Goal: Navigation & Orientation: Find specific page/section

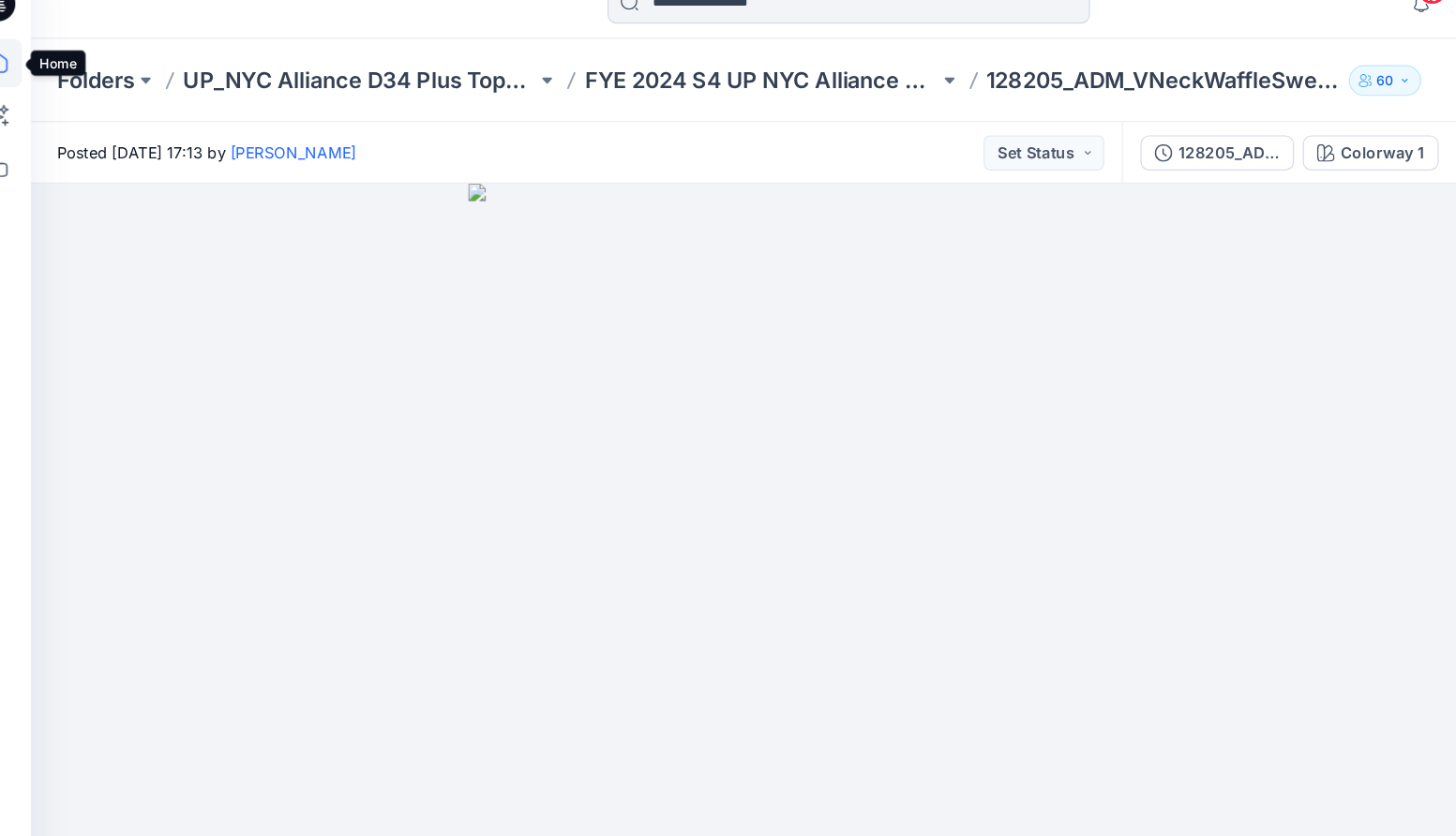
click at [40, 84] on icon at bounding box center [28, 80] width 41 height 41
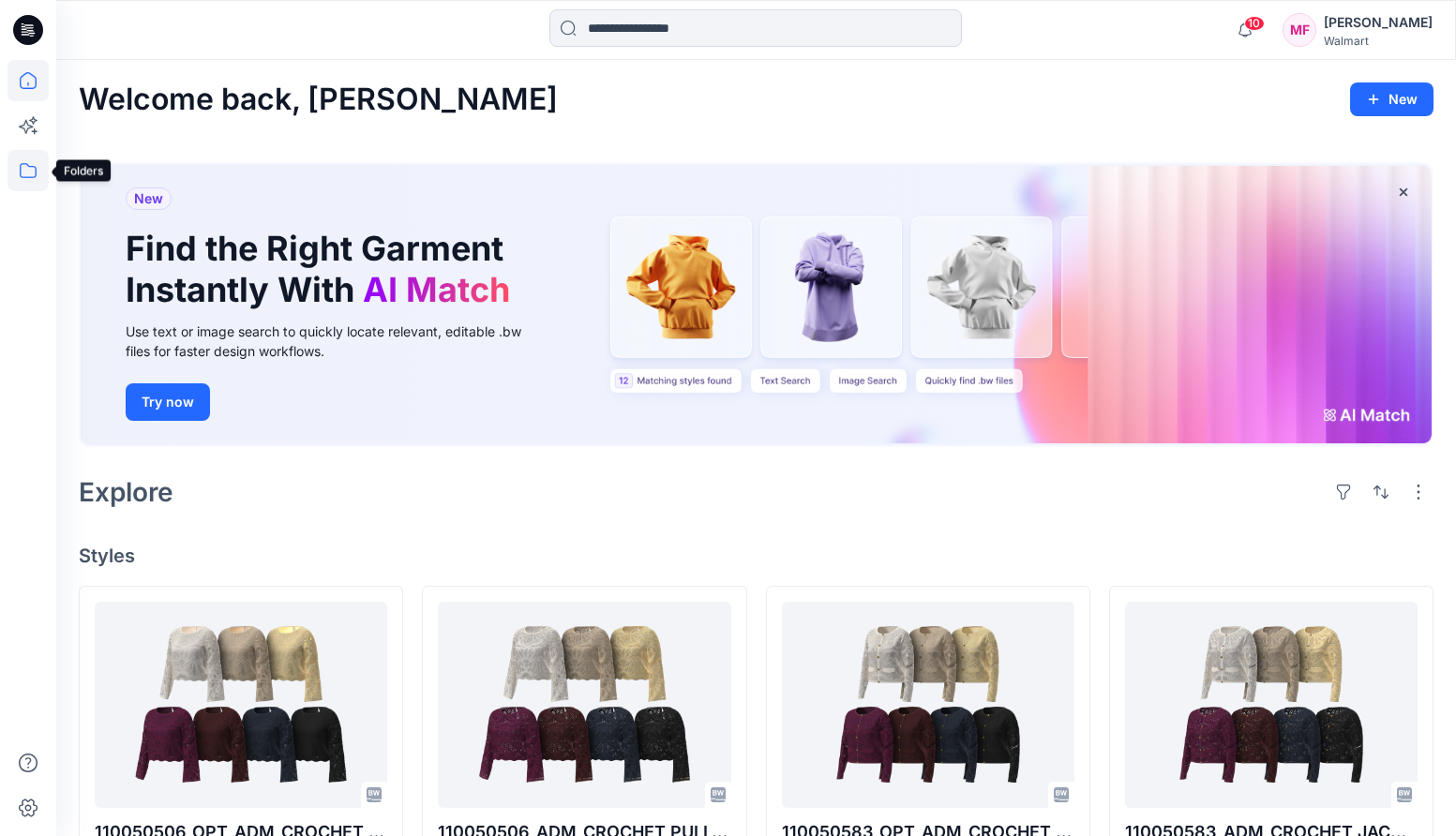
click at [40, 168] on icon at bounding box center [28, 170] width 41 height 41
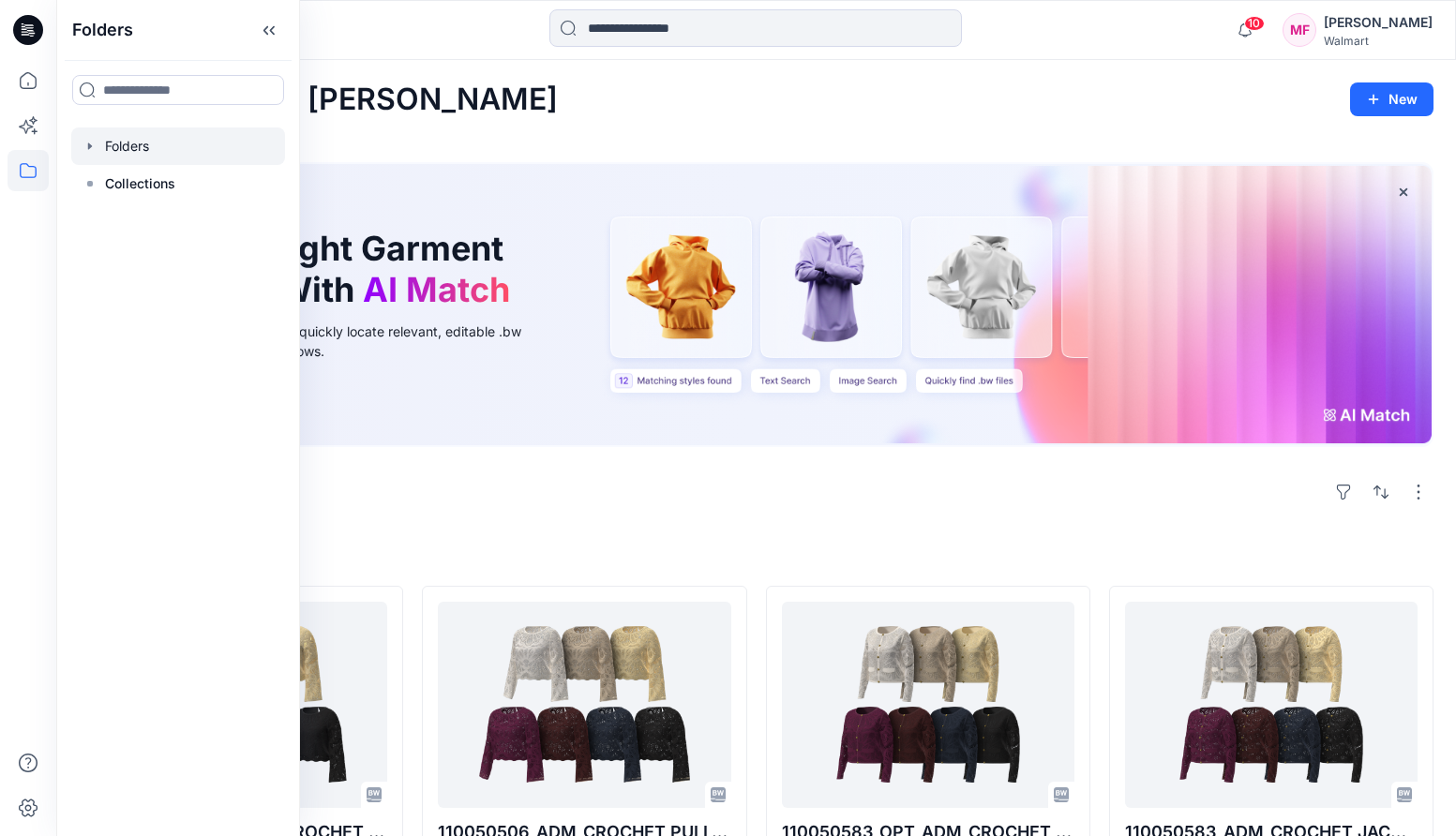
click at [213, 152] on div at bounding box center [178, 146] width 213 height 37
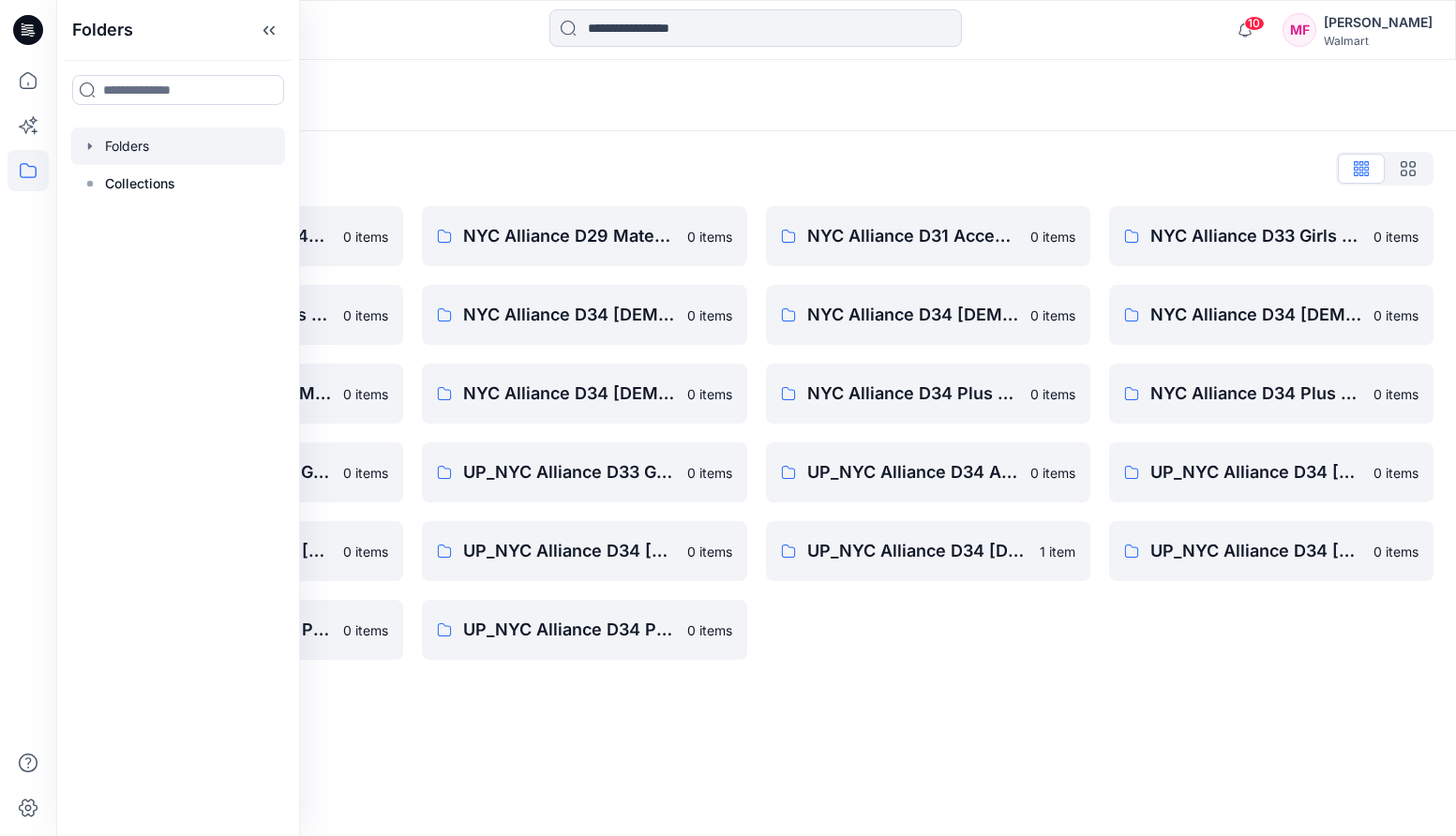
click at [442, 150] on div "Folders List *UP_NYC Alliance D34_NYC IN* 0 items NYC Alliance D33 Girls Tops &…" at bounding box center [756, 407] width 1400 height 552
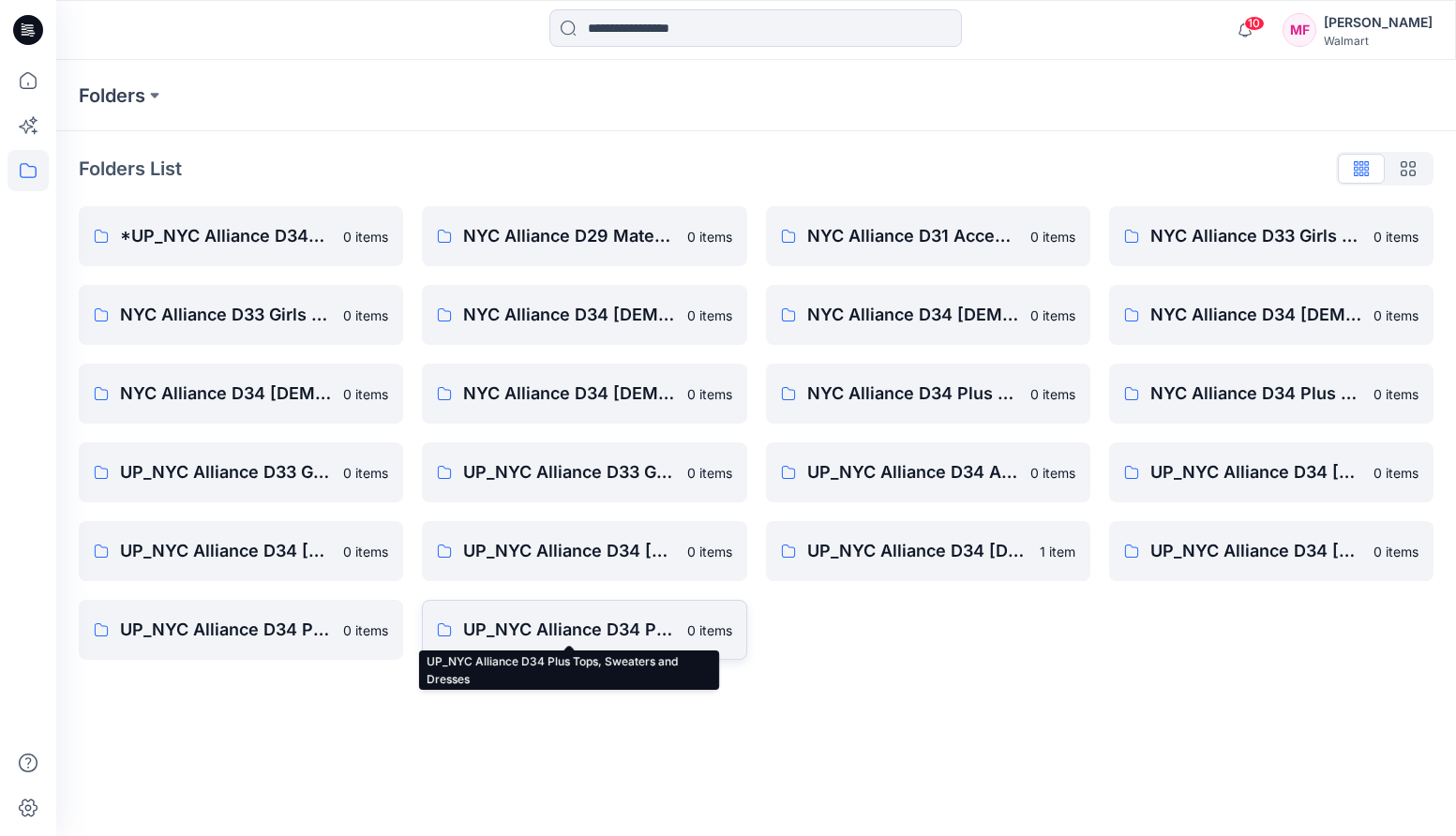
click at [519, 628] on p "UP_NYC Alliance D34 Plus Tops, Sweaters and Dresses" at bounding box center [569, 629] width 212 height 26
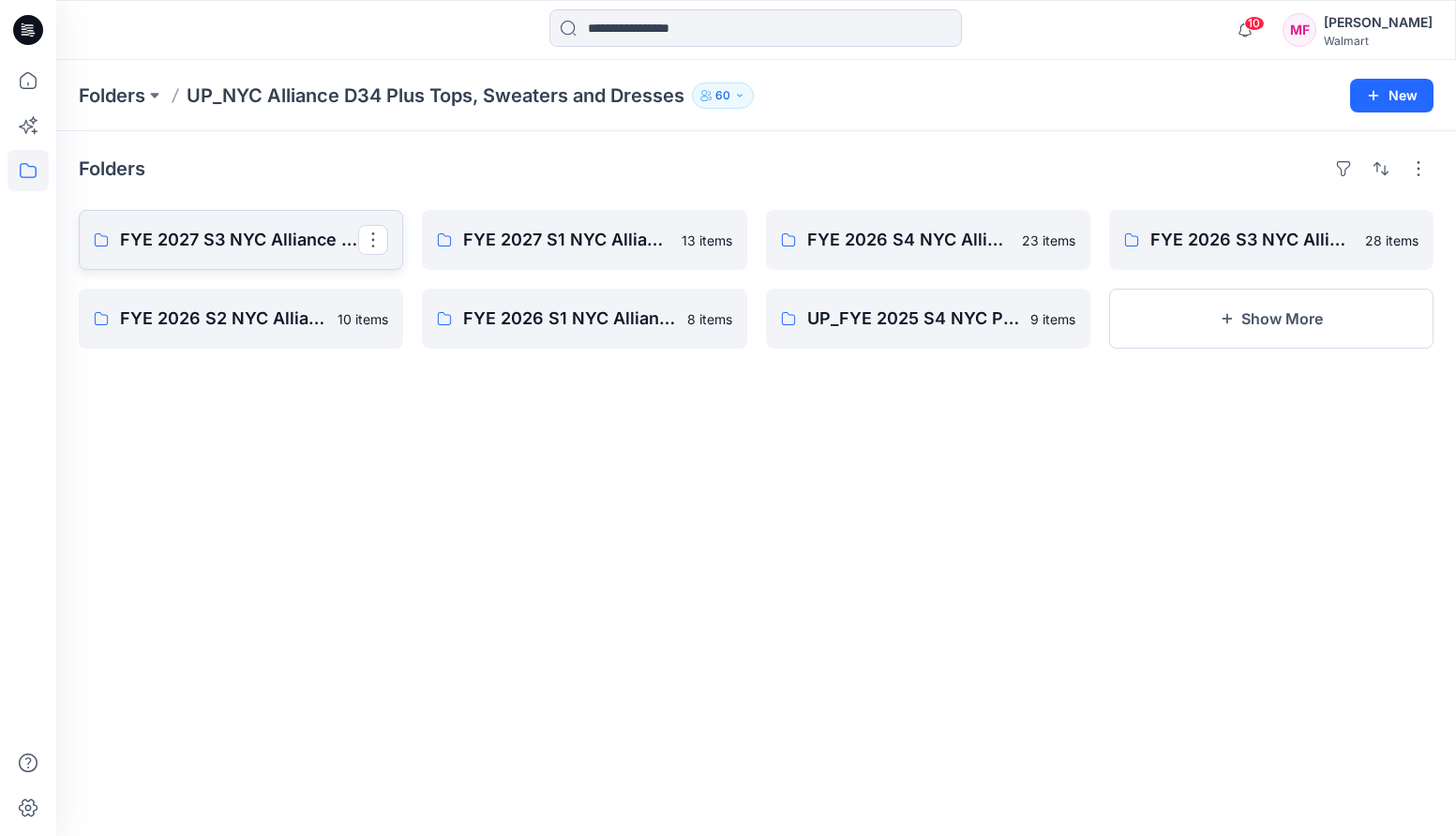
click at [285, 240] on p "FYE 2027 S3 NYC Alliance Plus Tops, Dresses & Sweaters" at bounding box center [239, 239] width 238 height 26
click at [576, 248] on p "FYE 2027 S1 NYC Alliance Plus Tops & Dresses" at bounding box center [582, 239] width 238 height 26
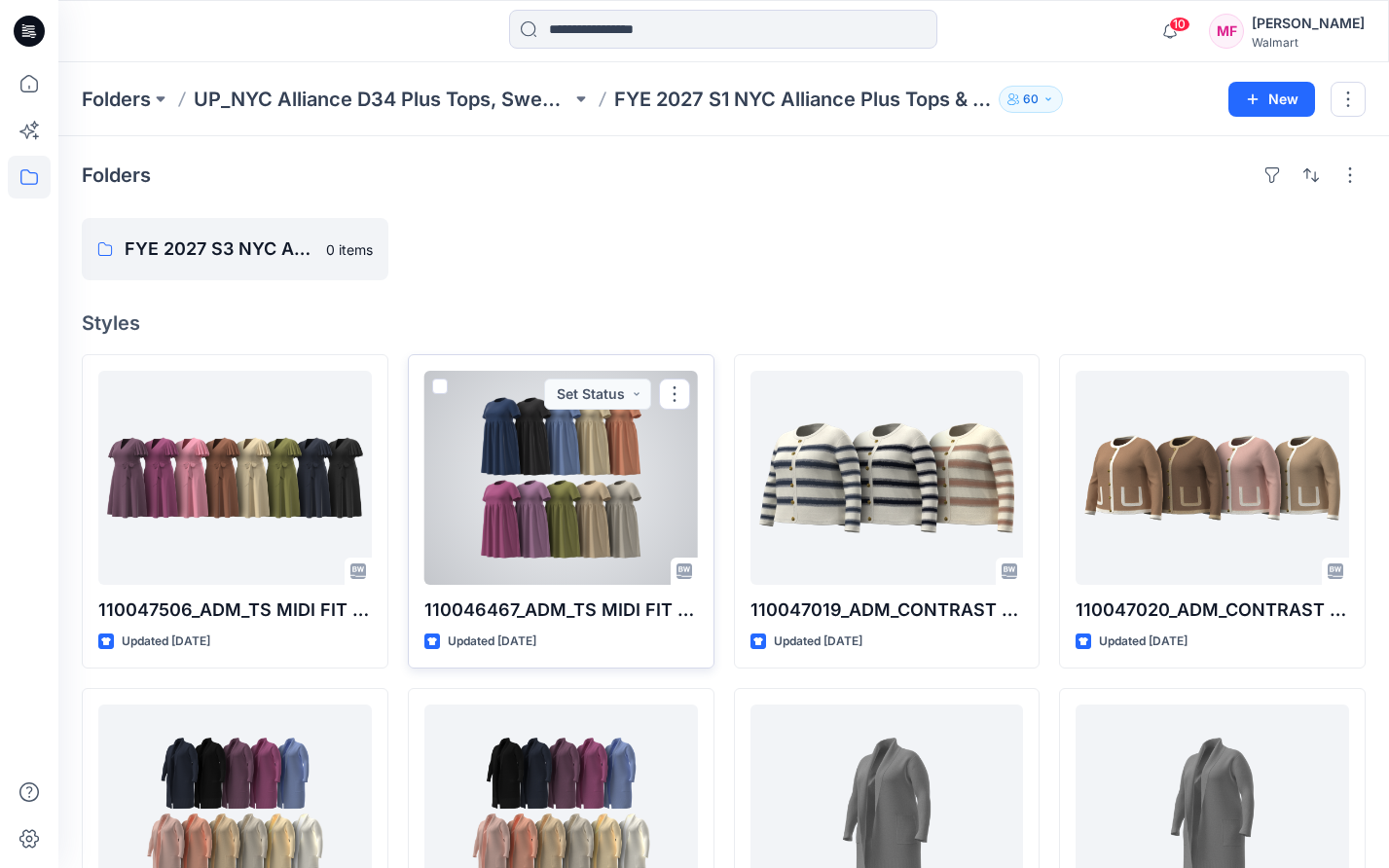
click at [551, 504] on div at bounding box center [561, 478] width 273 height 215
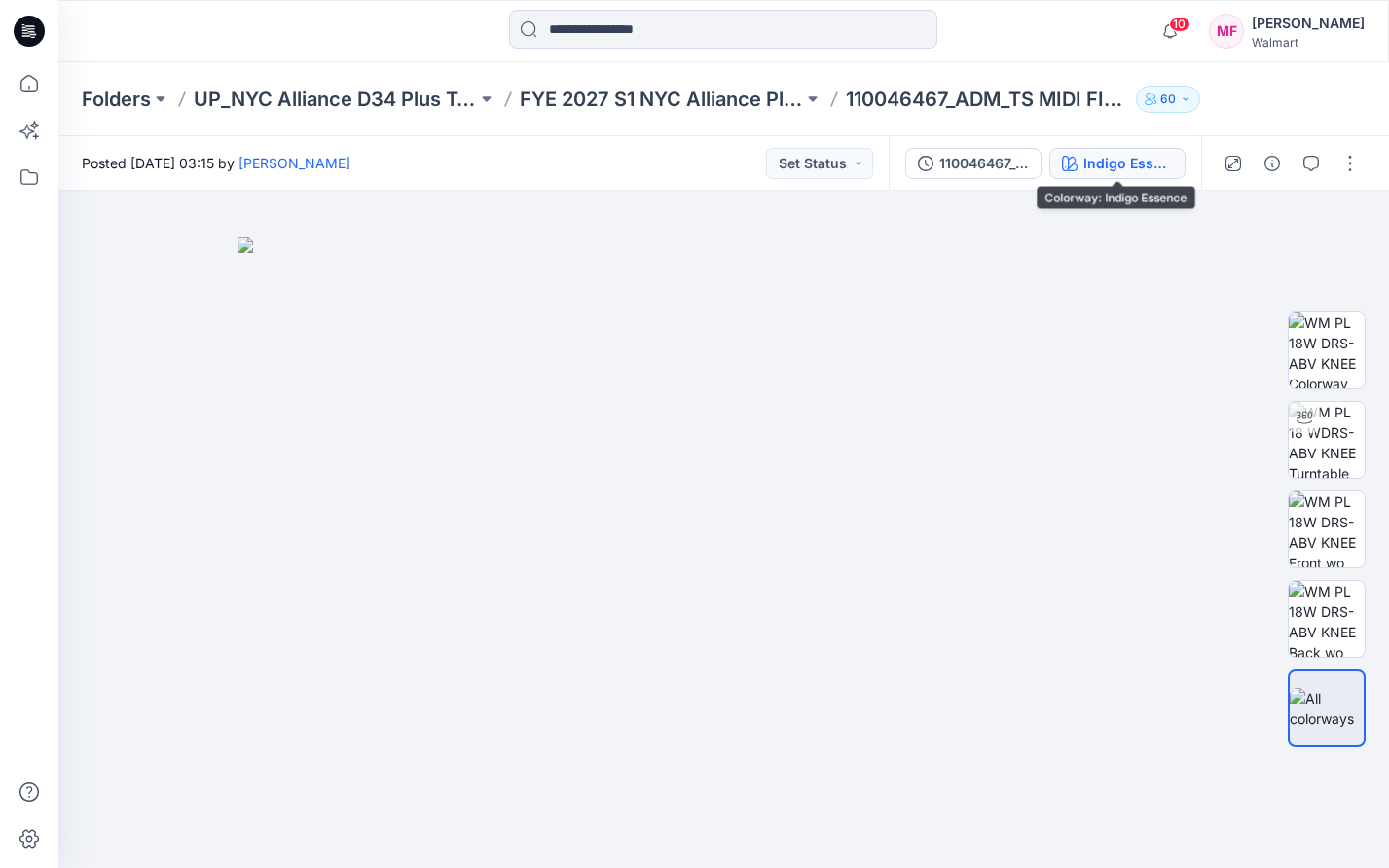
click at [1098, 169] on div "Indigo Essence" at bounding box center [1129, 163] width 90 height 21
